Goal: Transaction & Acquisition: Purchase product/service

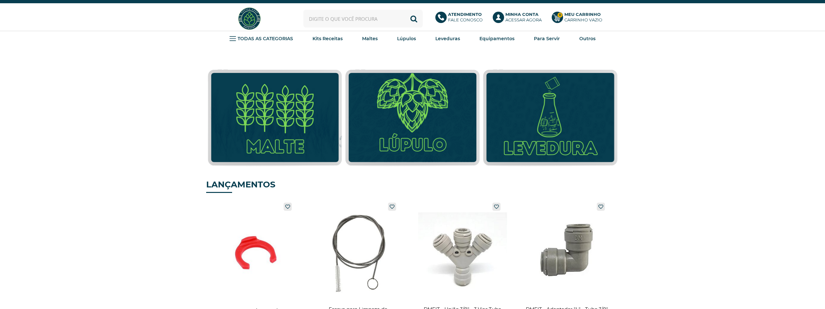
click at [343, 16] on input "text" at bounding box center [362, 19] width 119 height 18
type input "extrat"
click at [405, 10] on button "Buscar" at bounding box center [414, 19] width 18 height 18
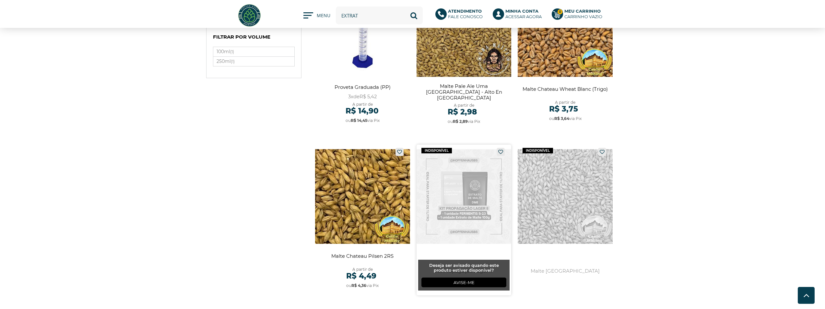
scroll to position [583, 0]
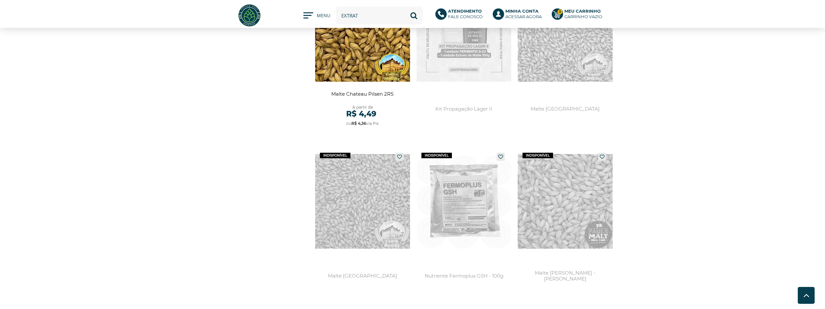
click at [376, 17] on input "extrat" at bounding box center [379, 15] width 87 height 18
type input "extratora"
click at [405, 6] on button "Buscar" at bounding box center [414, 15] width 18 height 18
